Goal: Find specific page/section: Find specific page/section

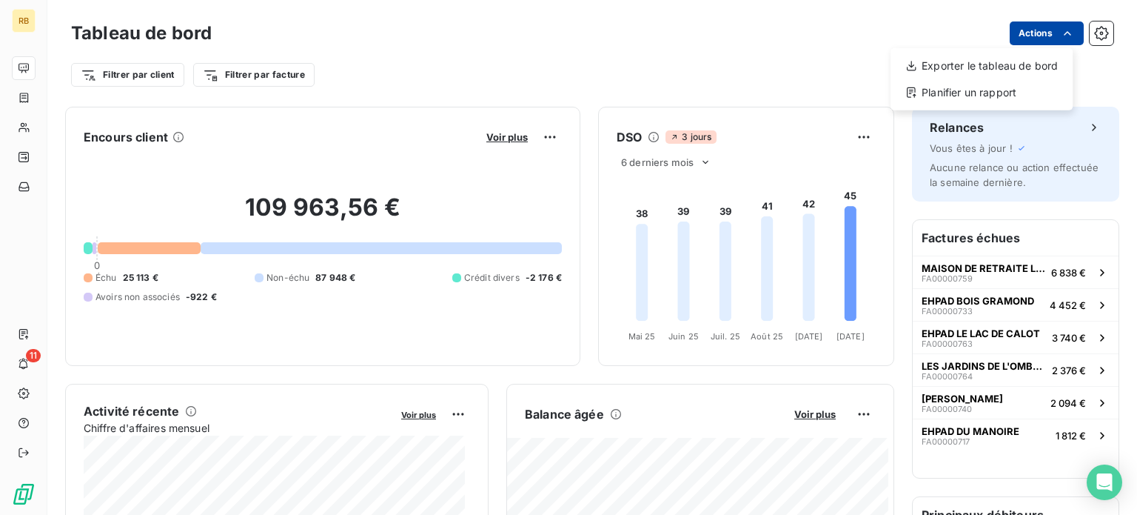
click at [1046, 30] on html "RB 11 Tableau de bord Actions Exporter le tableau de bord Planifier un rapport …" at bounding box center [568, 257] width 1137 height 515
click at [806, 47] on html "RB 11 Tableau de bord Actions Filtrer par client Filtrer par facture Encours cl…" at bounding box center [568, 257] width 1137 height 515
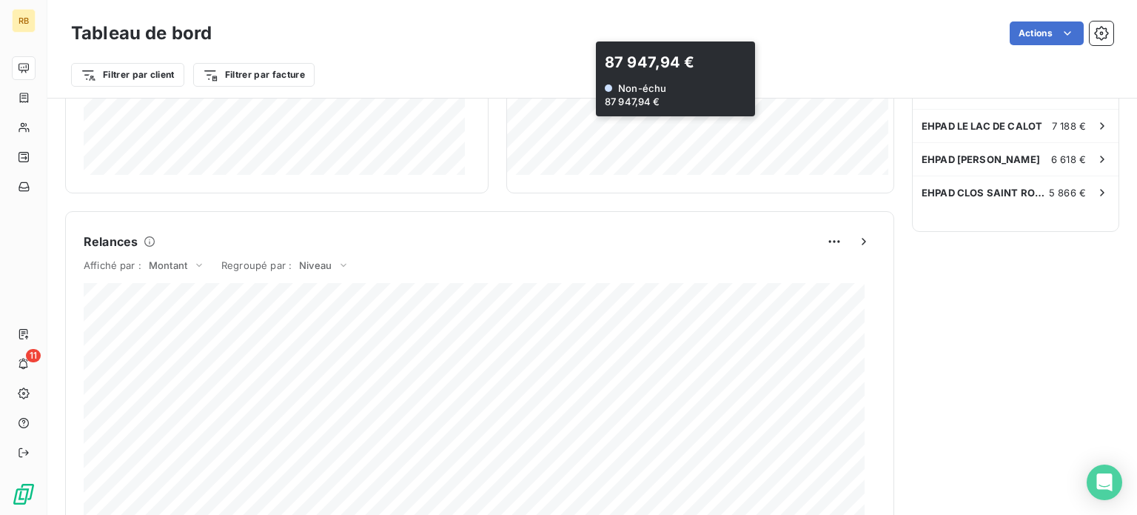
scroll to position [592, 0]
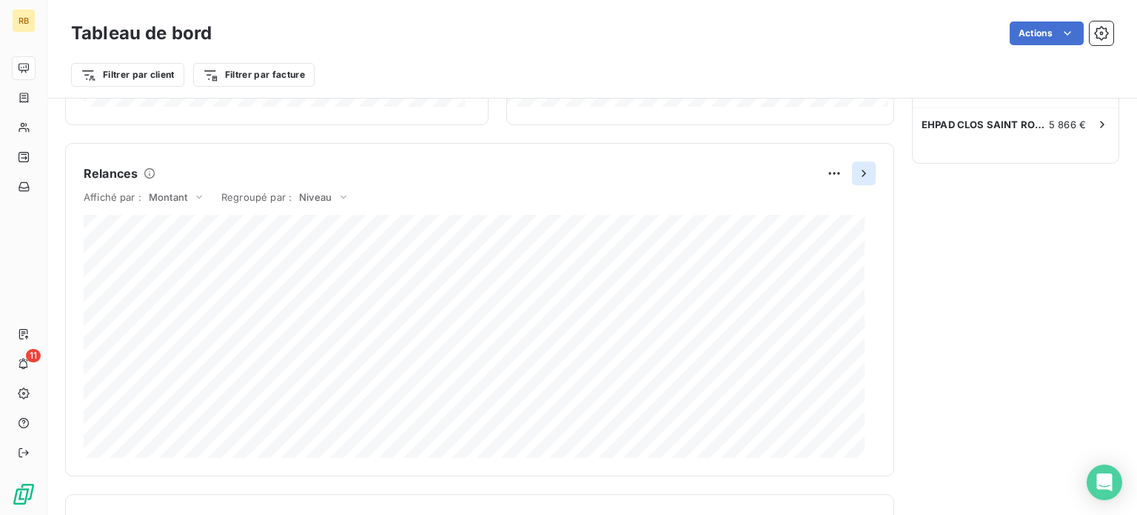
click at [857, 168] on icon "button" at bounding box center [864, 173] width 15 height 15
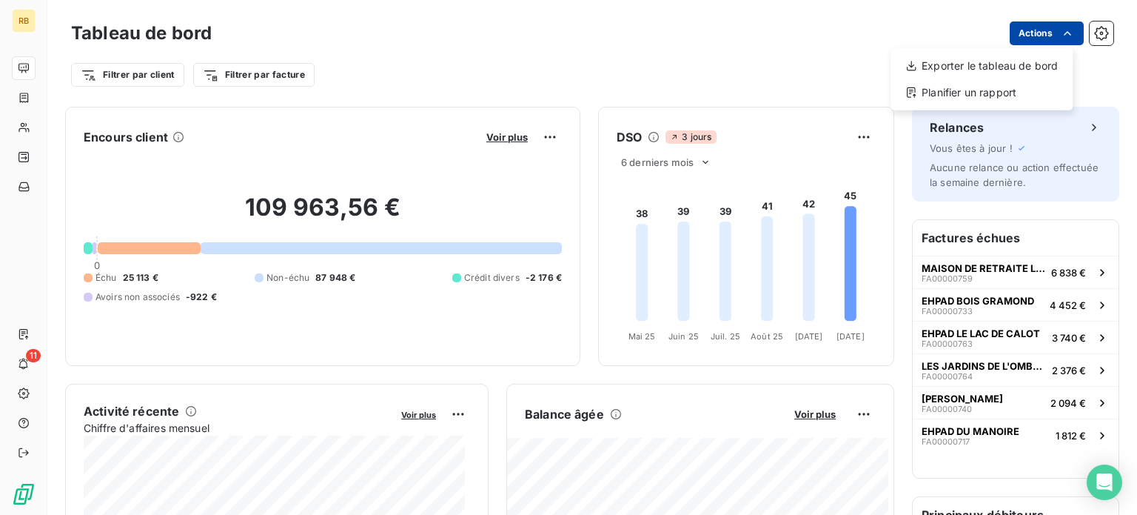
click at [1028, 29] on html "RB 11 Tableau de bord Actions Exporter le tableau de bord Planifier un rapport …" at bounding box center [568, 257] width 1137 height 515
click at [1028, 29] on html "RB 11 Tableau de bord Actions Filtrer par client Filtrer par facture Encours cl…" at bounding box center [568, 257] width 1137 height 515
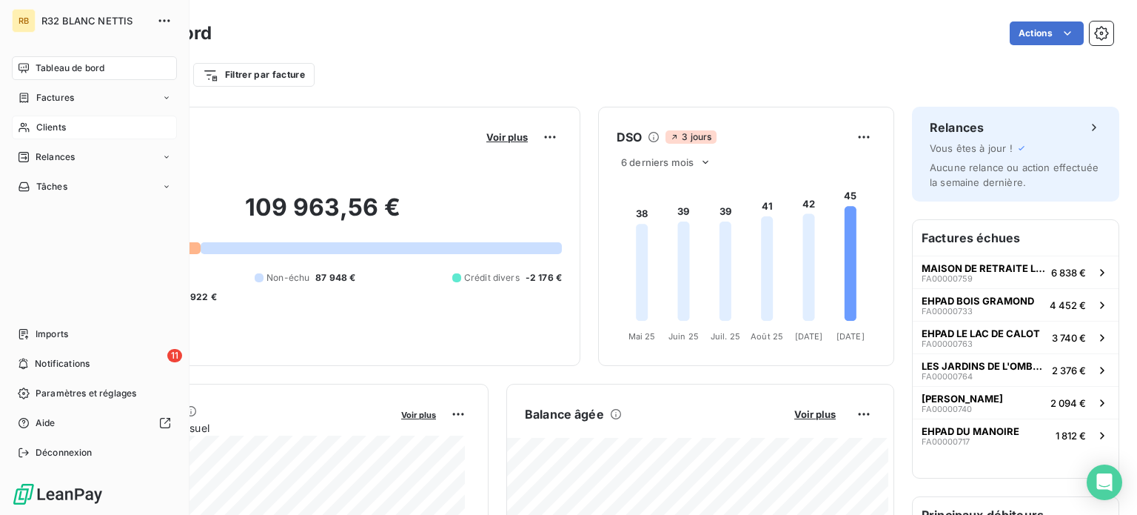
click at [59, 127] on span "Clients" at bounding box center [51, 127] width 30 height 13
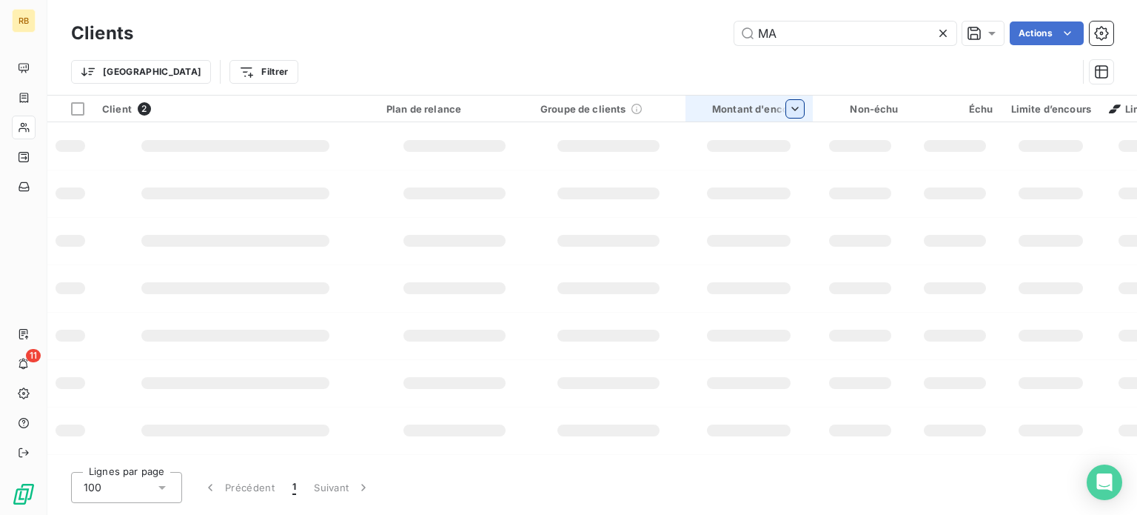
type input "M"
type input "C"
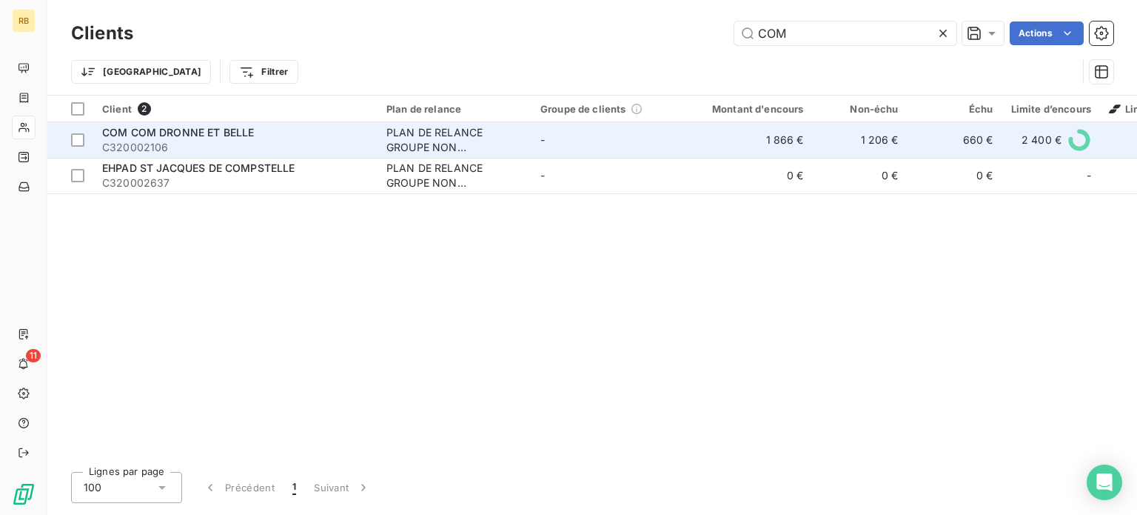
type input "COM"
click at [726, 147] on td "1 866 €" at bounding box center [749, 140] width 127 height 36
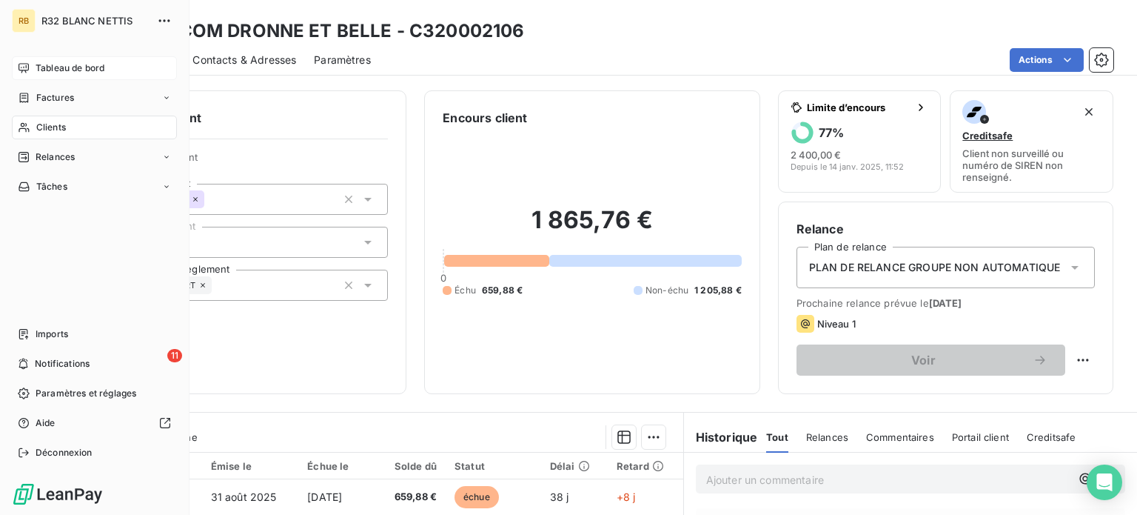
click at [30, 67] on div "Tableau de bord" at bounding box center [94, 68] width 165 height 24
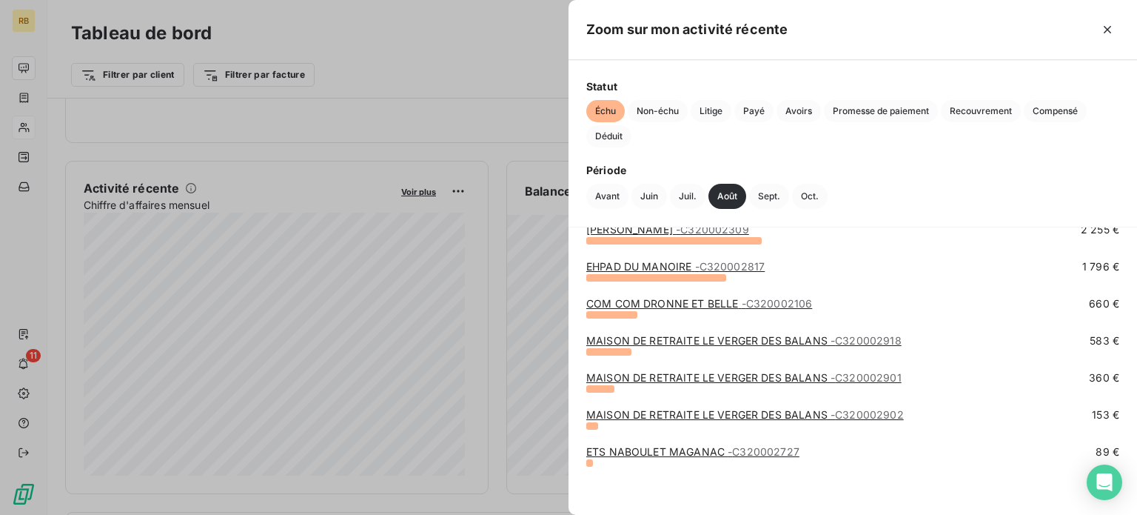
scroll to position [173, 0]
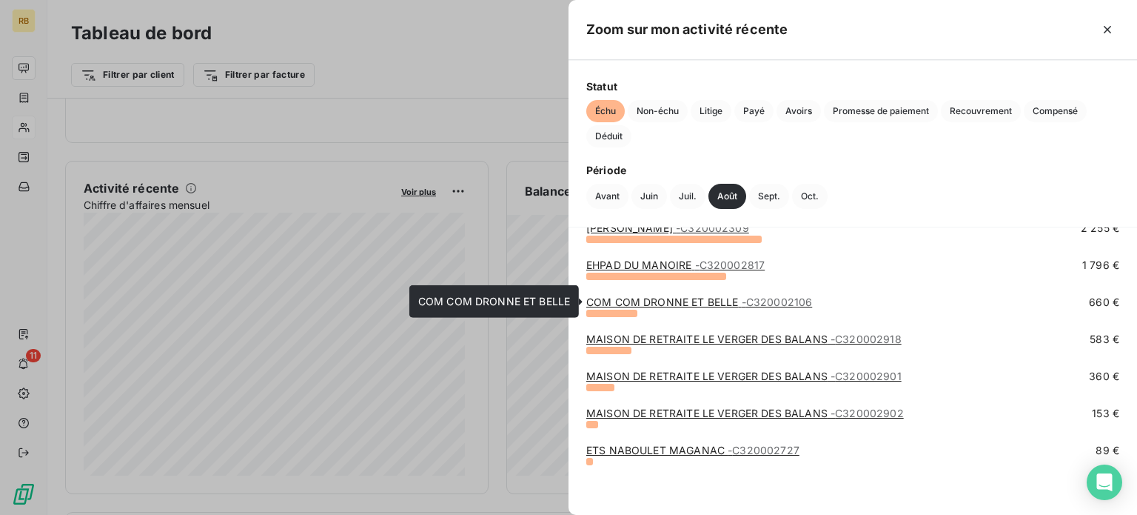
click at [773, 300] on span "- C320002106" at bounding box center [777, 301] width 71 height 13
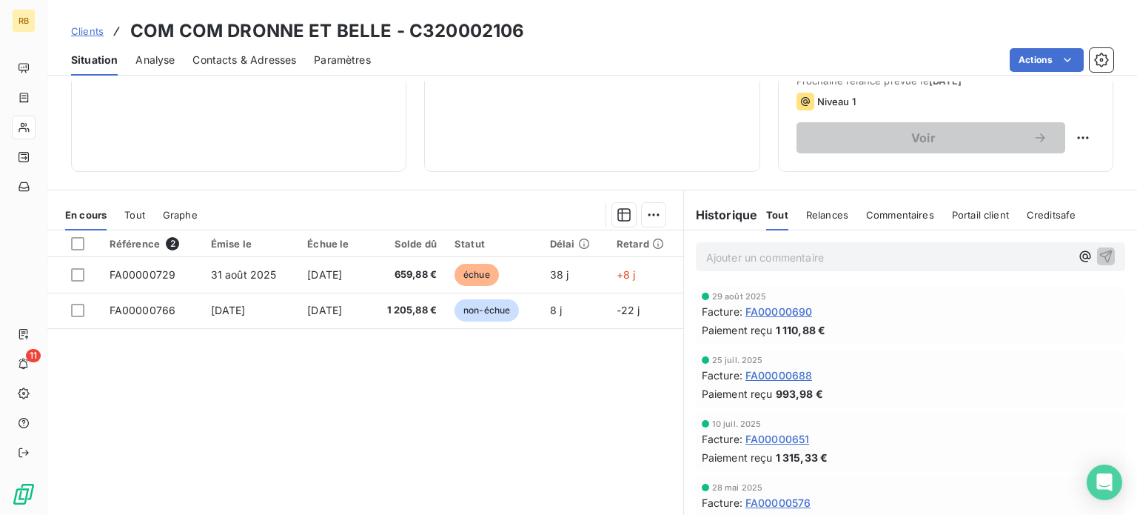
scroll to position [267, 0]
